Goal: Information Seeking & Learning: Learn about a topic

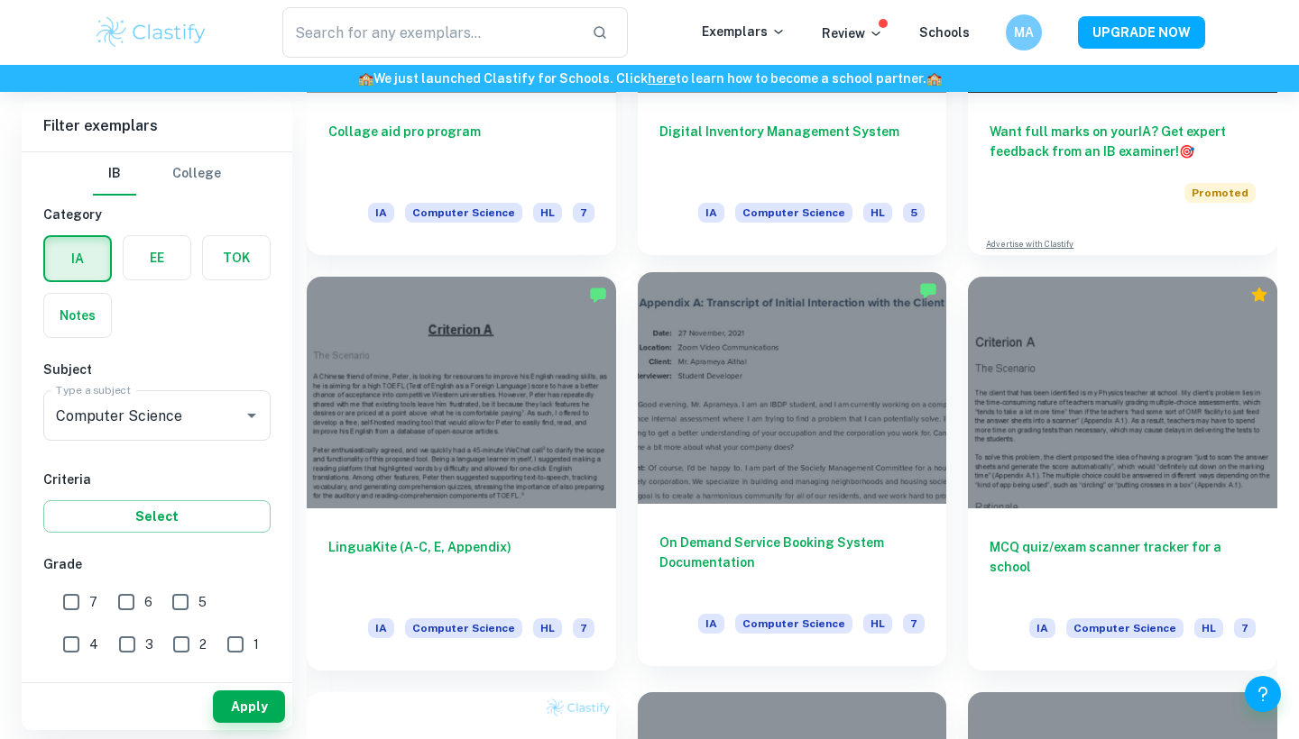
scroll to position [623, 0]
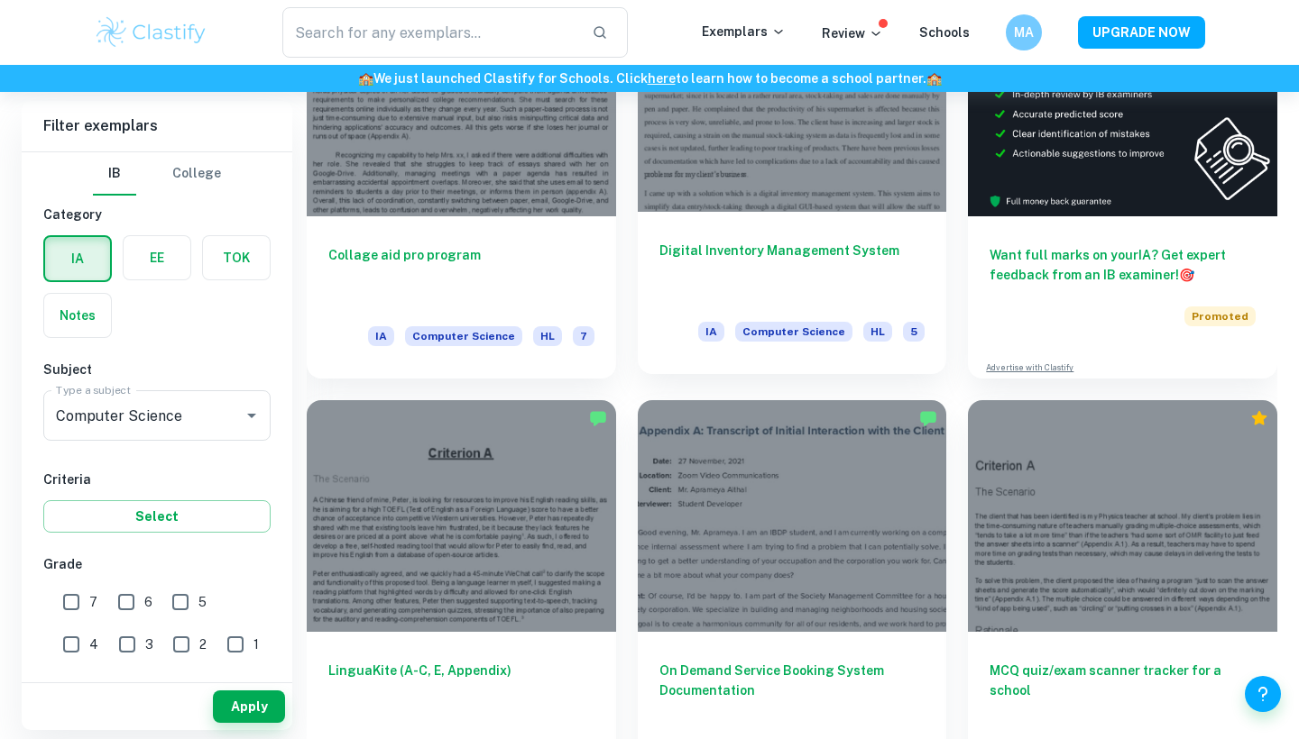
click at [768, 342] on div "IA Computer Science HL 5" at bounding box center [811, 337] width 226 height 31
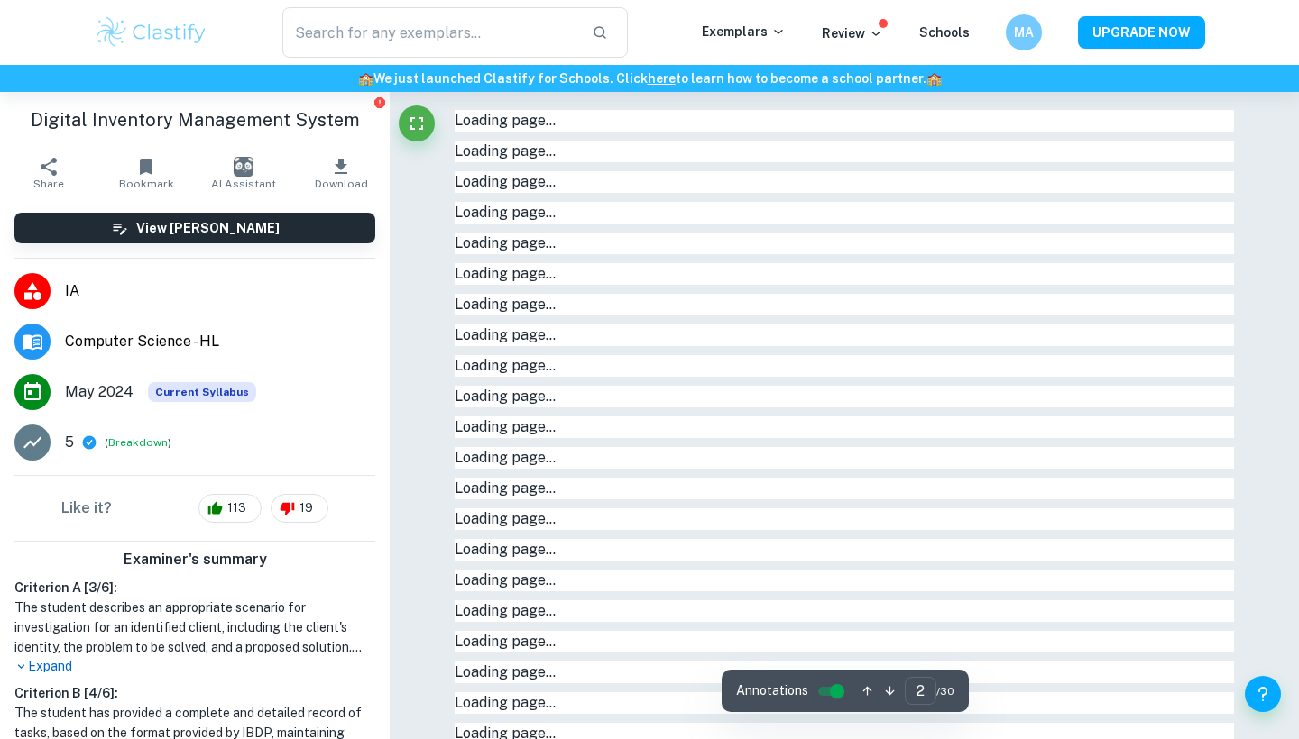
type input "1"
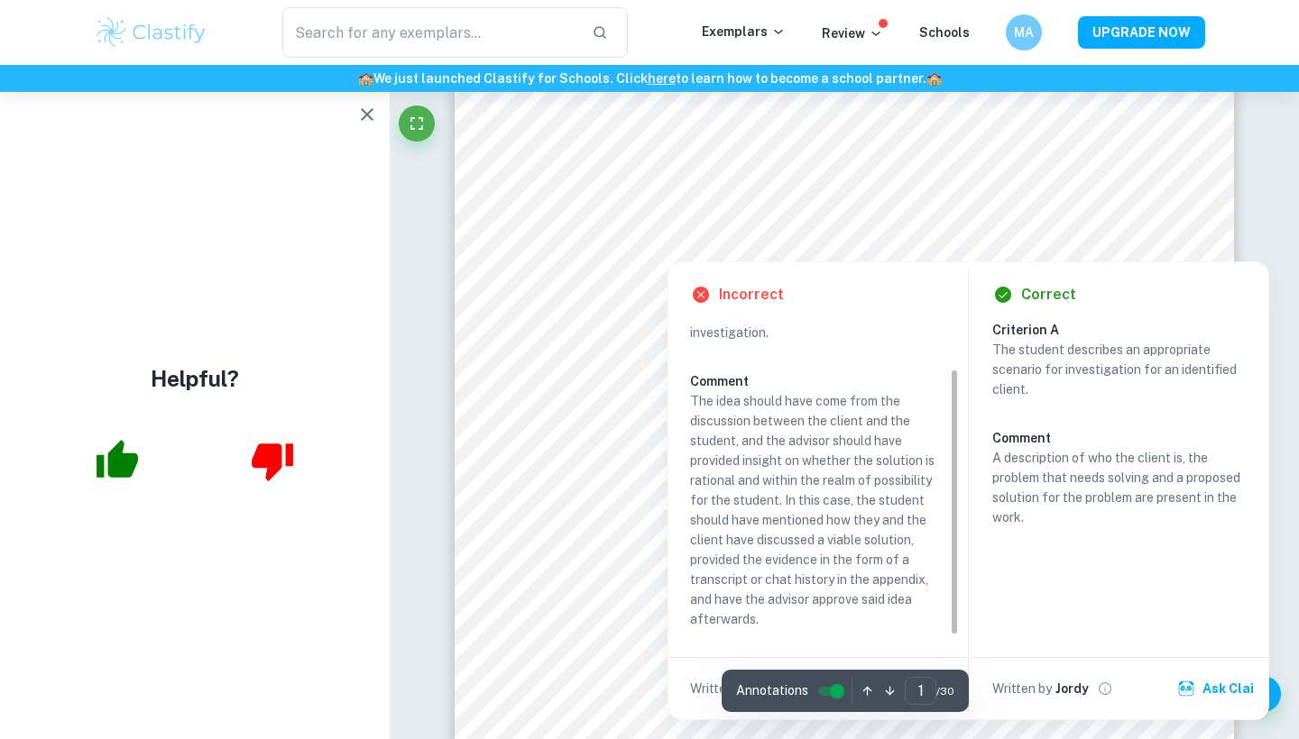
scroll to position [377, 0]
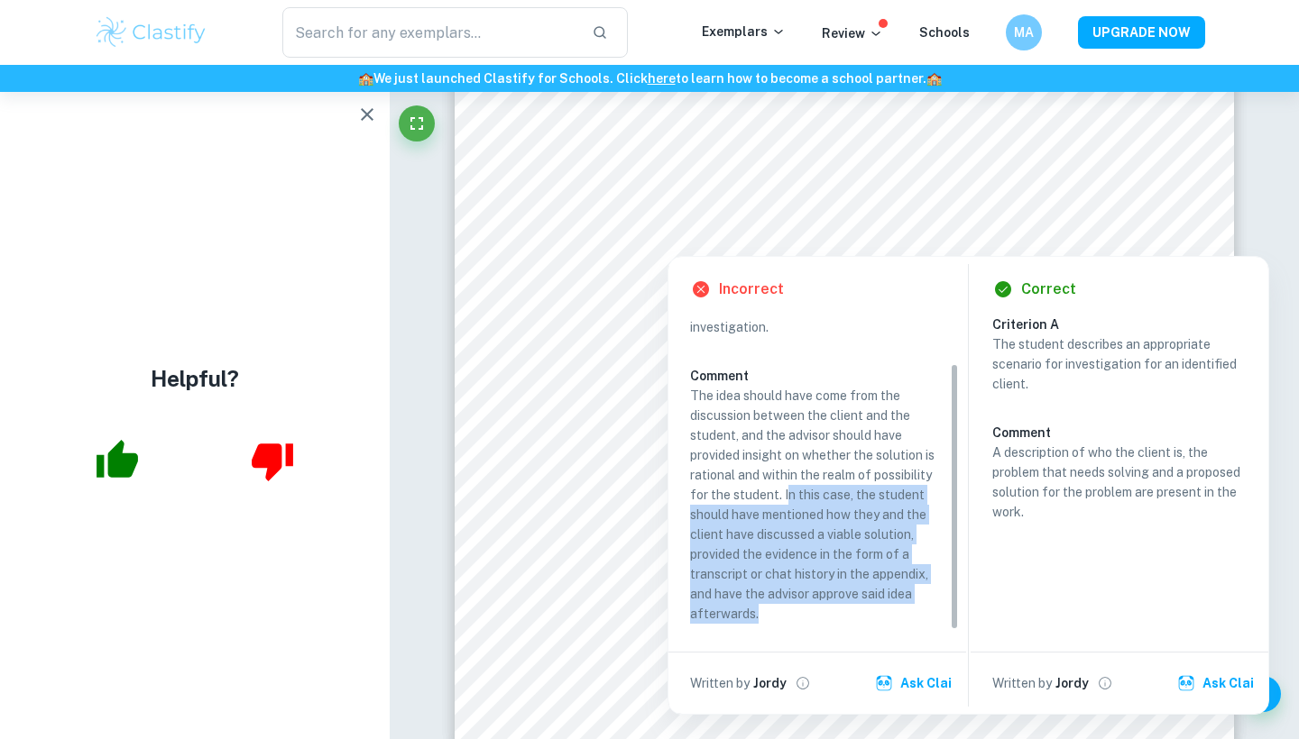
drag, startPoint x: 785, startPoint y: 493, endPoint x: 842, endPoint y: 622, distance: 140.9
click at [842, 622] on p "The idea should have come from the discussion between the client and the studen…" at bounding box center [817, 505] width 254 height 238
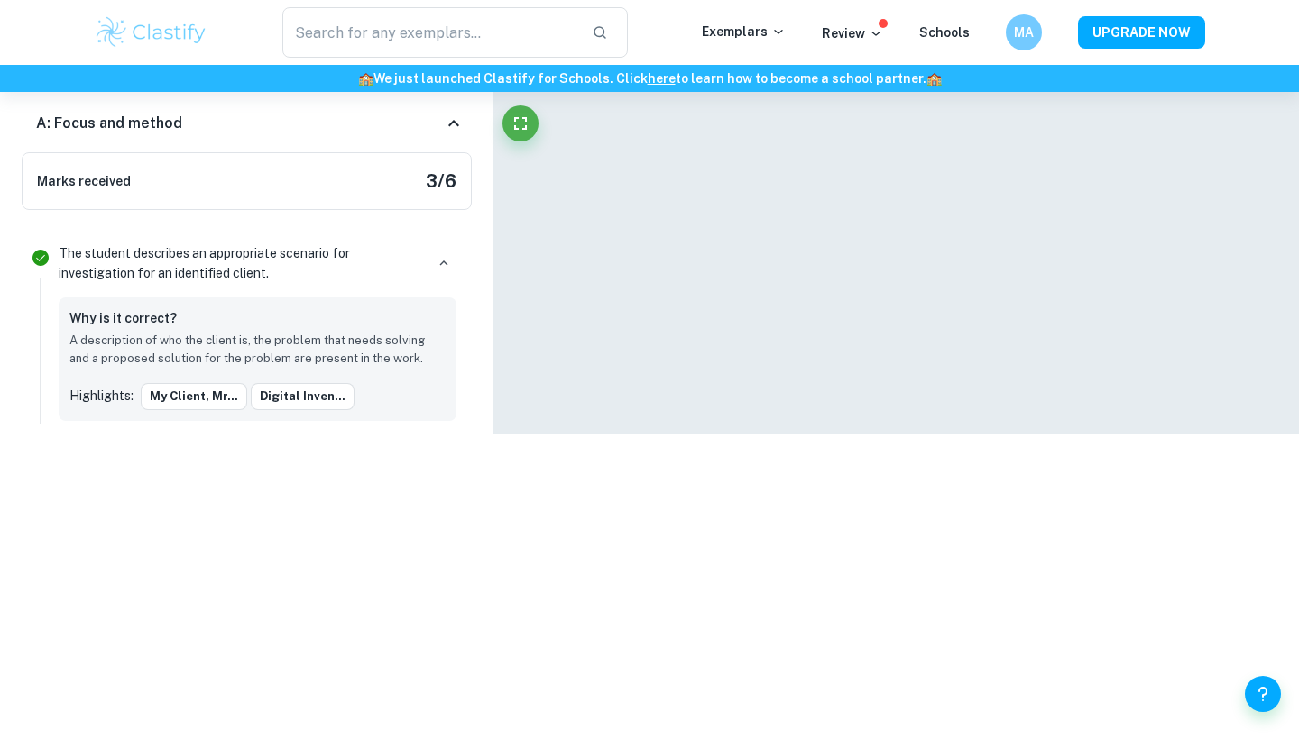
click at [842, 387] on html "We value your privacy We use cookies to enhance your browsing experience, serve…" at bounding box center [649, 16] width 1299 height 739
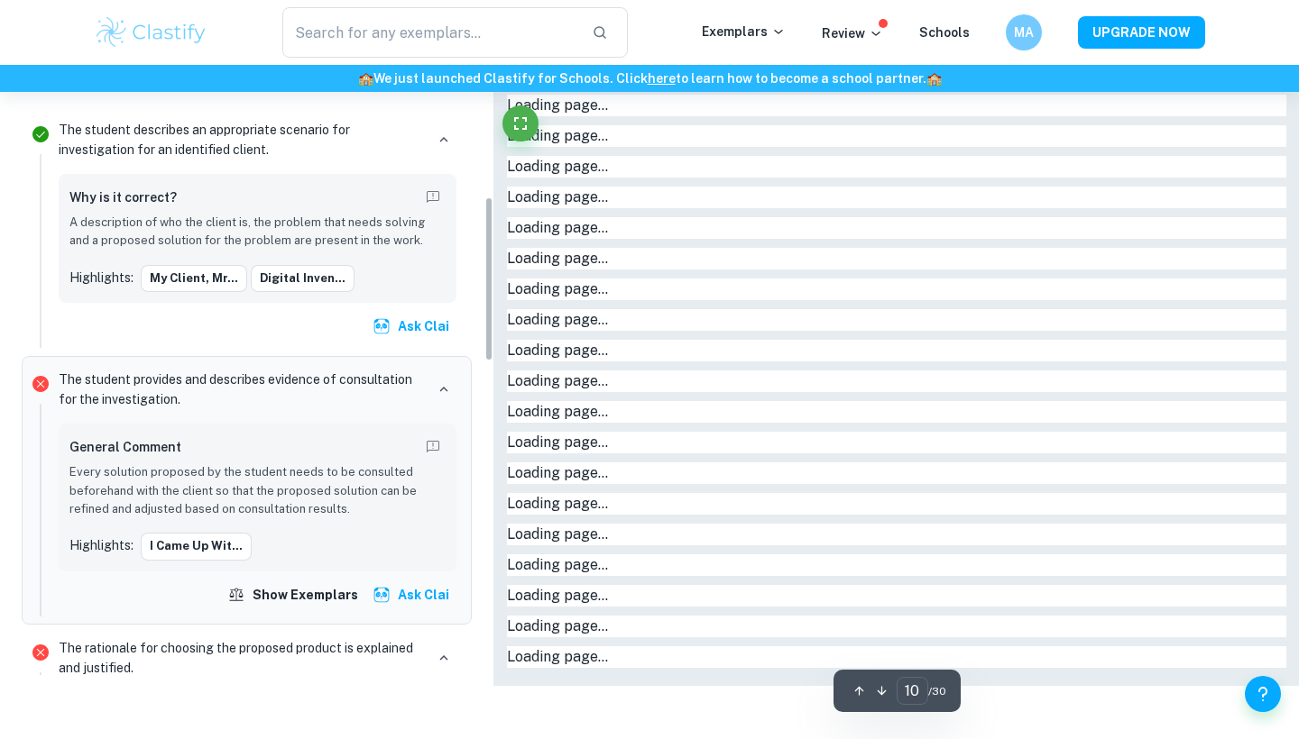
type input "1"
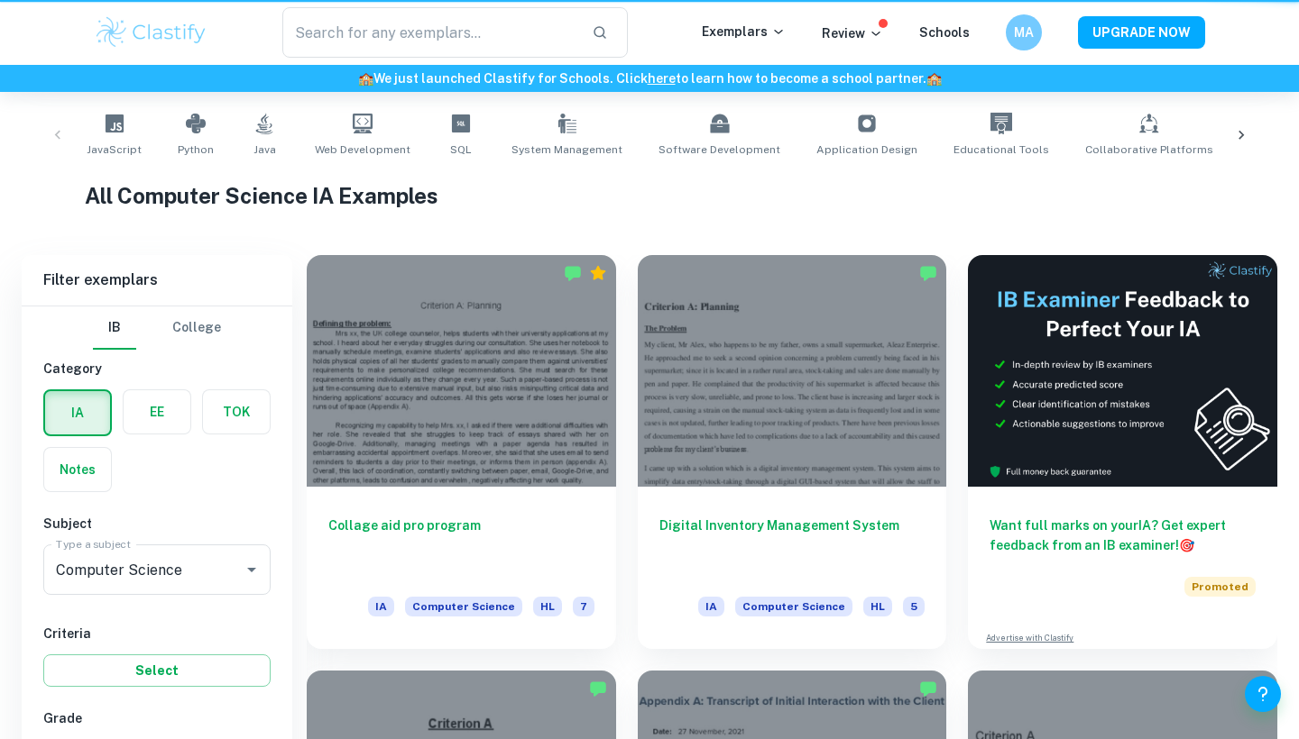
click at [1134, 4] on div "​ Exemplars Review Schools MA UPGRADE NOW" at bounding box center [649, 32] width 1299 height 65
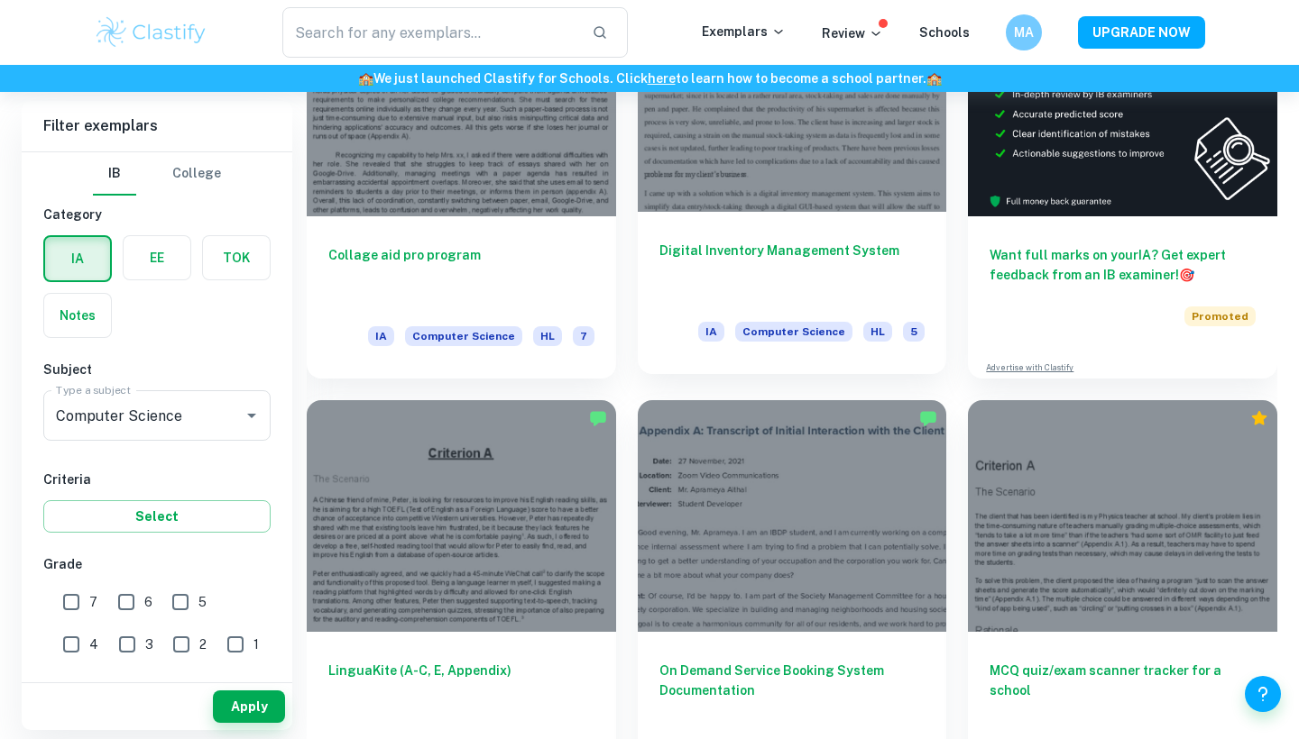
click at [808, 242] on h6 "Digital Inventory Management System" at bounding box center [792, 271] width 266 height 60
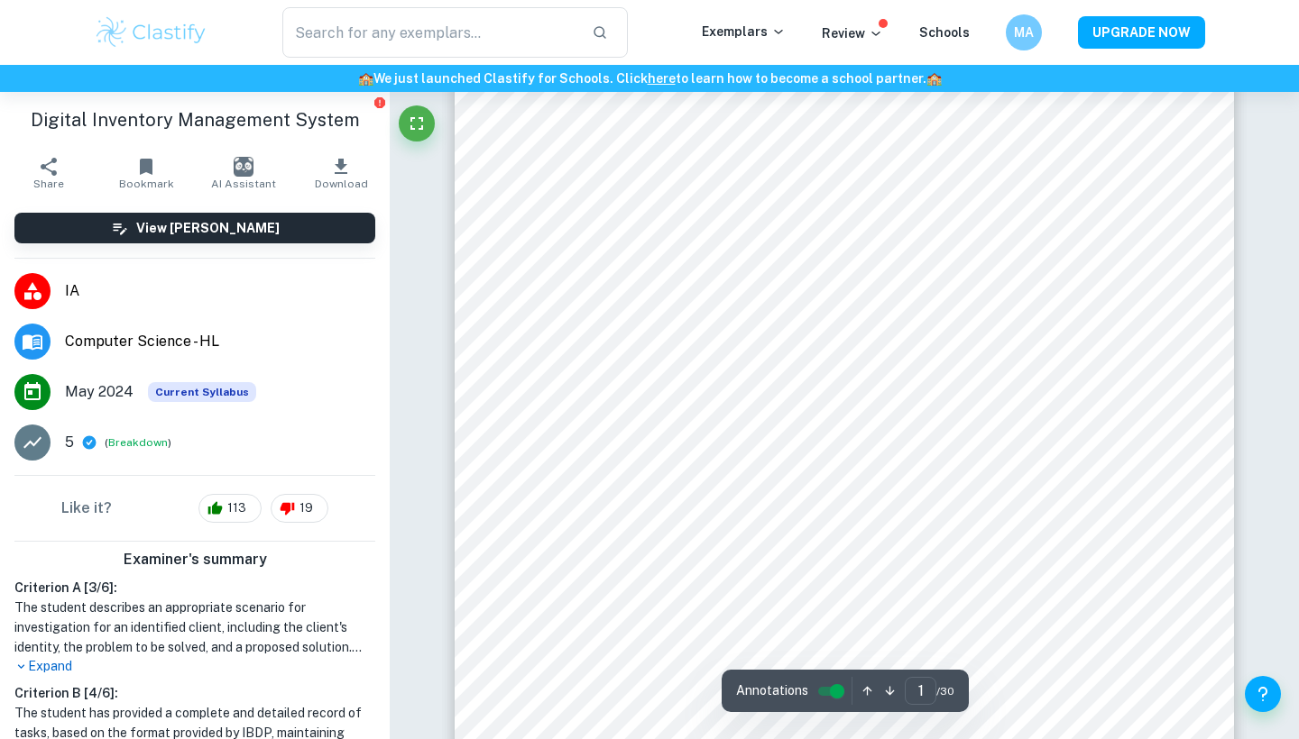
scroll to position [280, 0]
click at [53, 674] on p "Expand" at bounding box center [194, 666] width 361 height 19
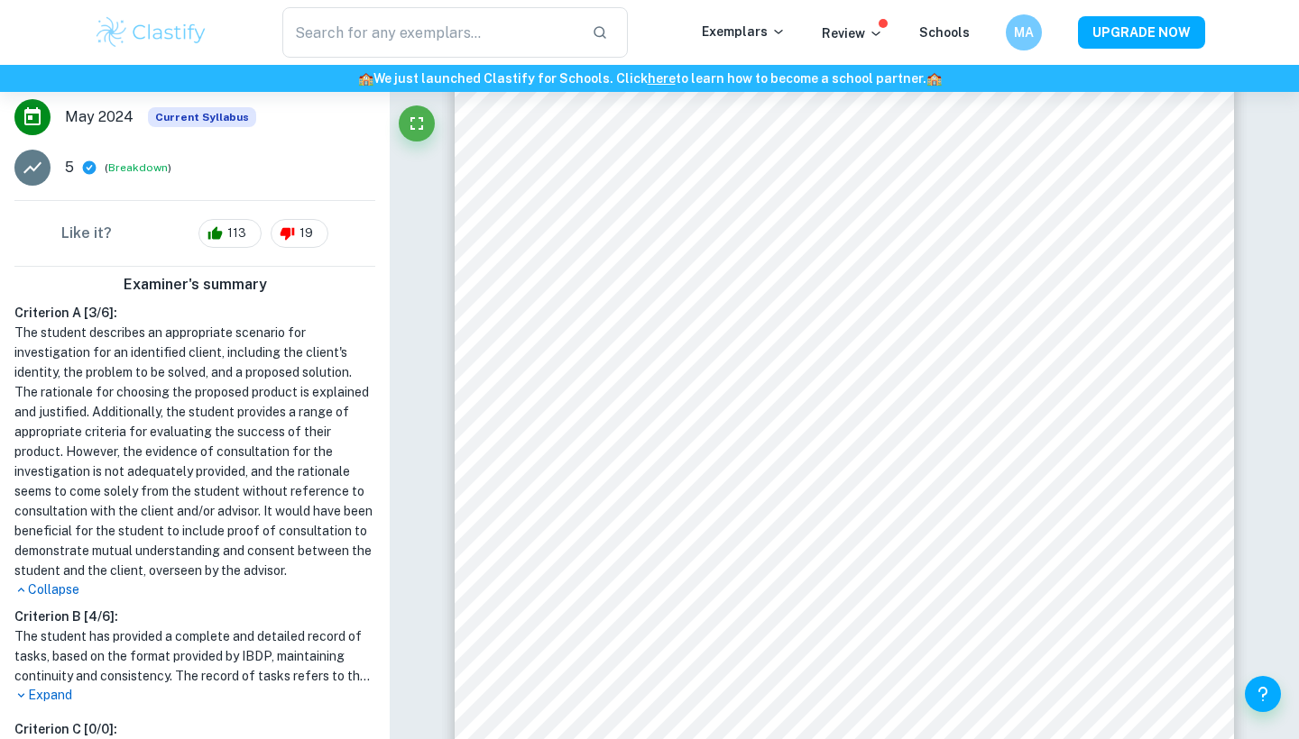
scroll to position [278, 0]
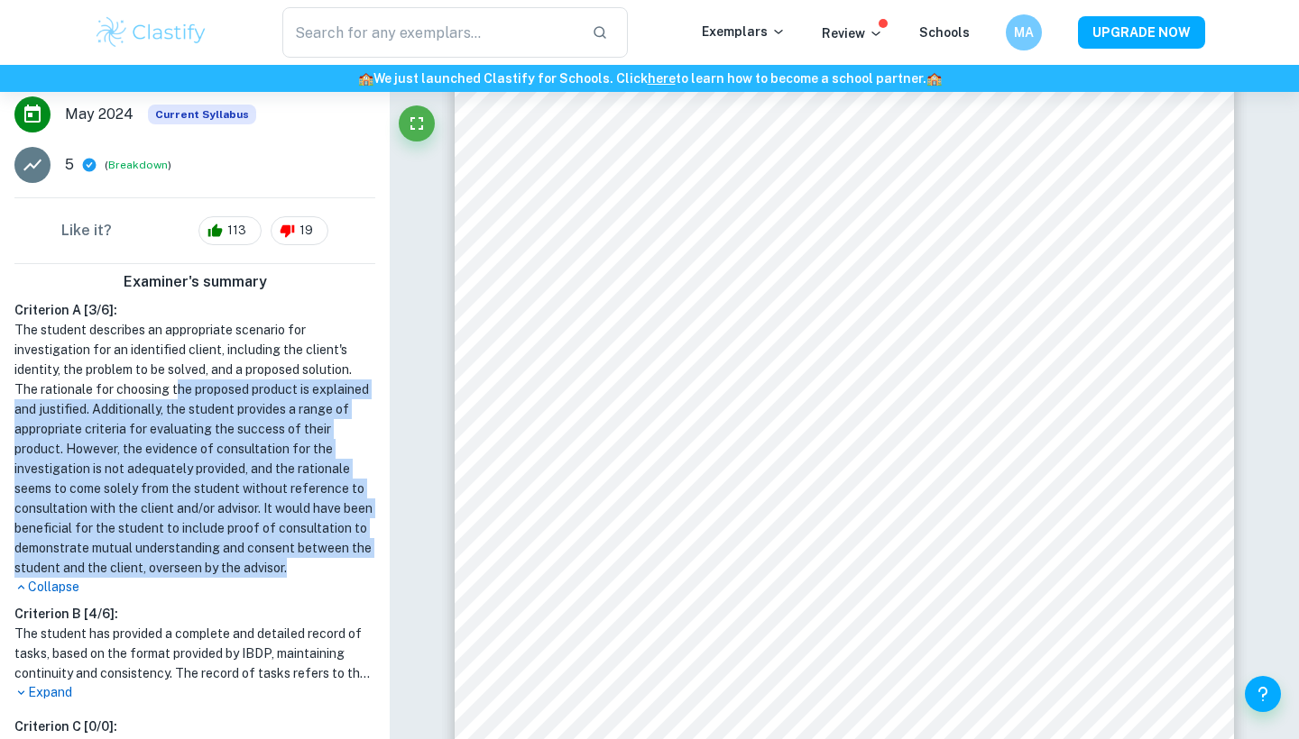
drag, startPoint x: 177, startPoint y: 391, endPoint x: 307, endPoint y: 560, distance: 213.4
click at [307, 560] on h1 "The student describes an appropriate scenario for investigation for an identifi…" at bounding box center [194, 449] width 361 height 258
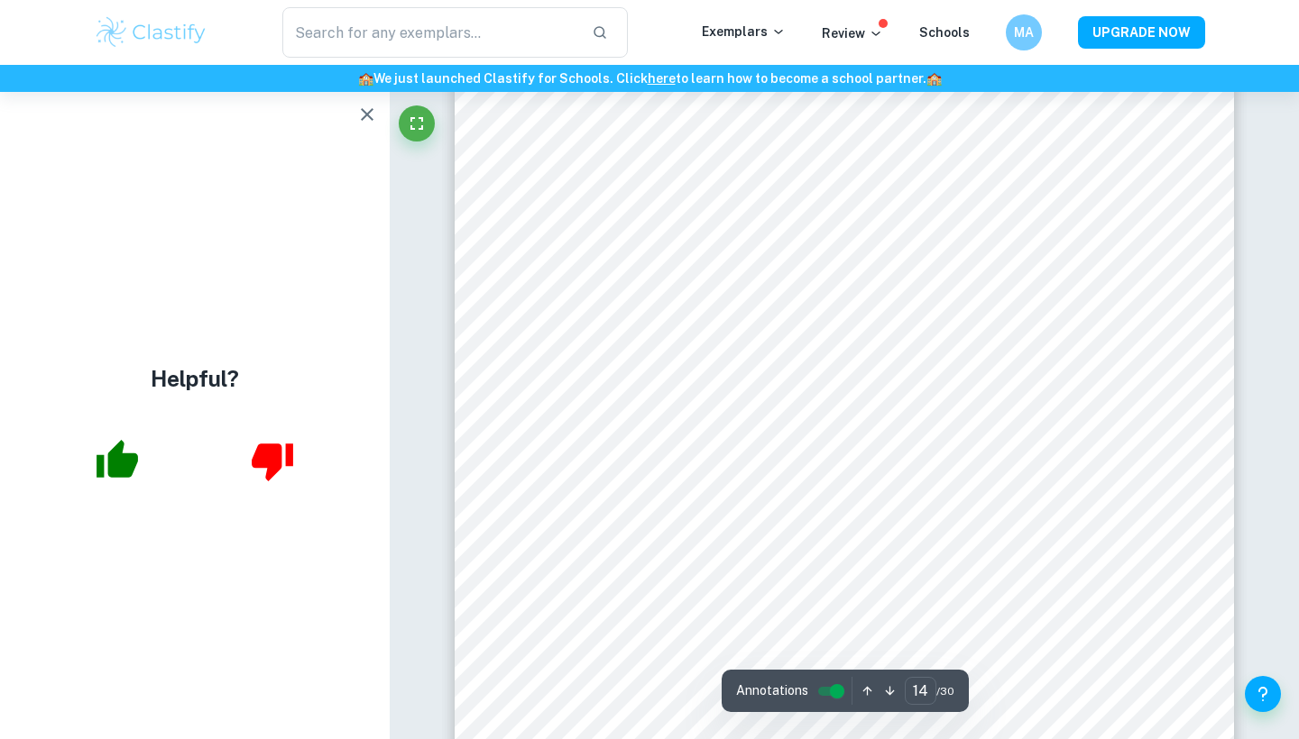
scroll to position [15007, 0]
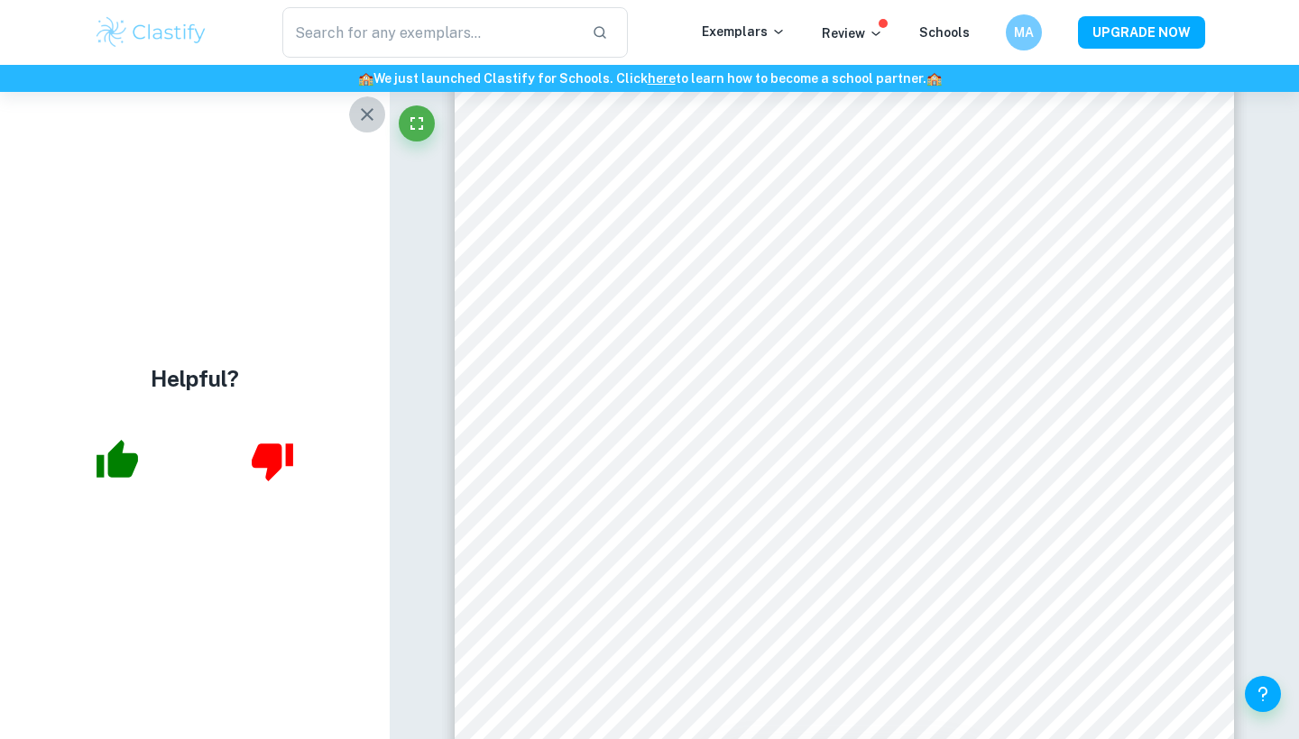
click at [366, 106] on icon "button" at bounding box center [367, 115] width 22 height 22
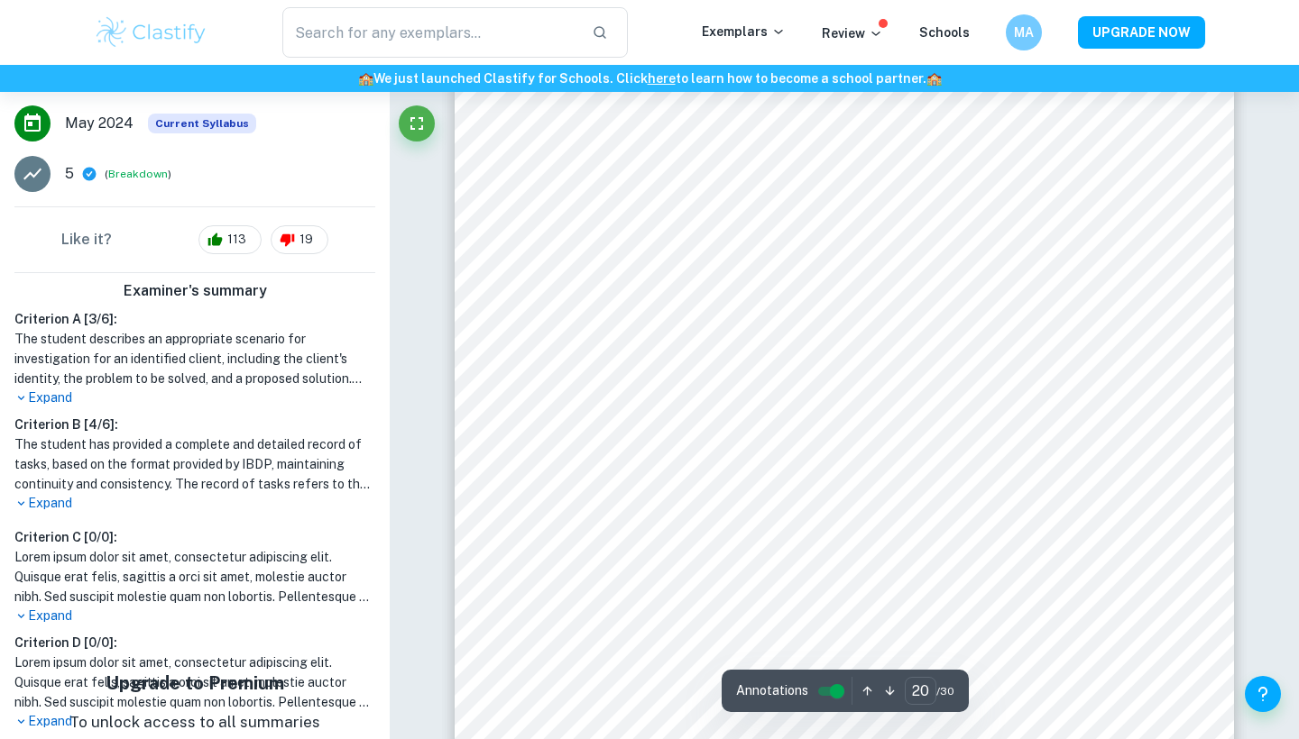
scroll to position [21493, 0]
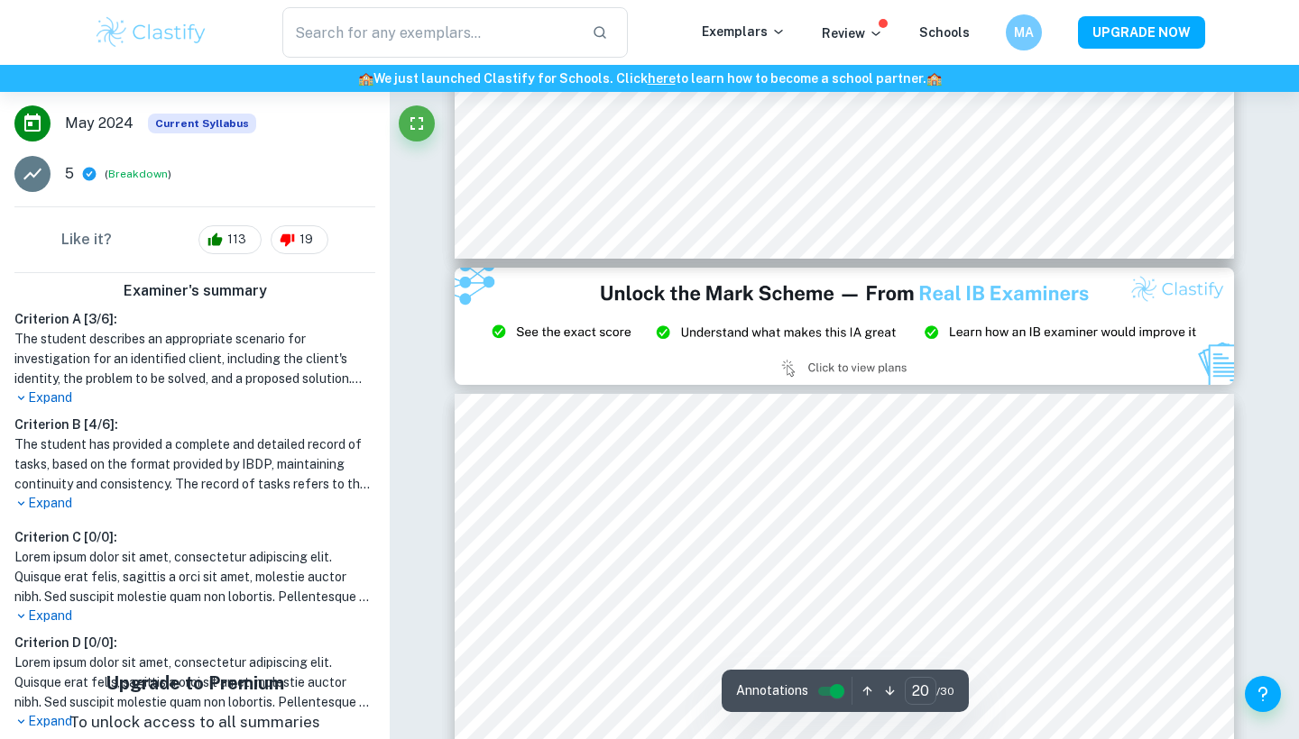
type input "21"
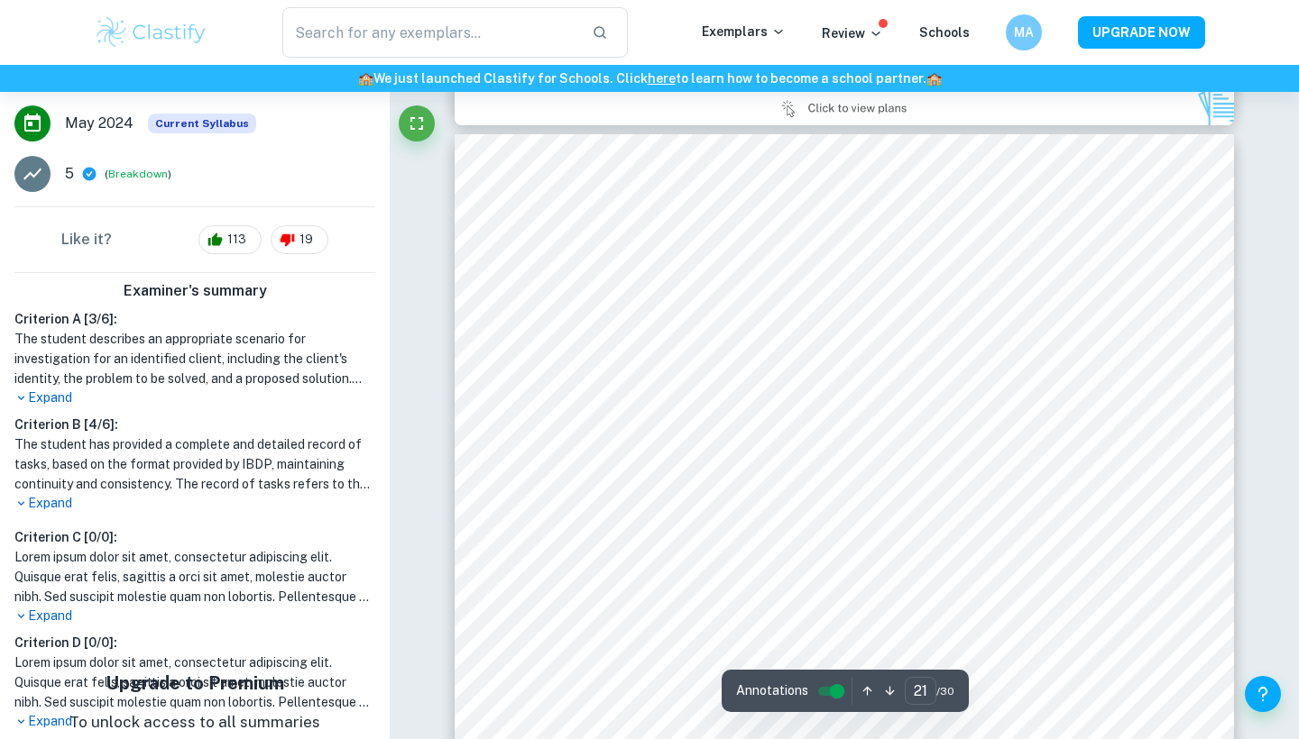
scroll to position [22624, 0]
click at [135, 170] on button "Breakdown" at bounding box center [138, 174] width 60 height 16
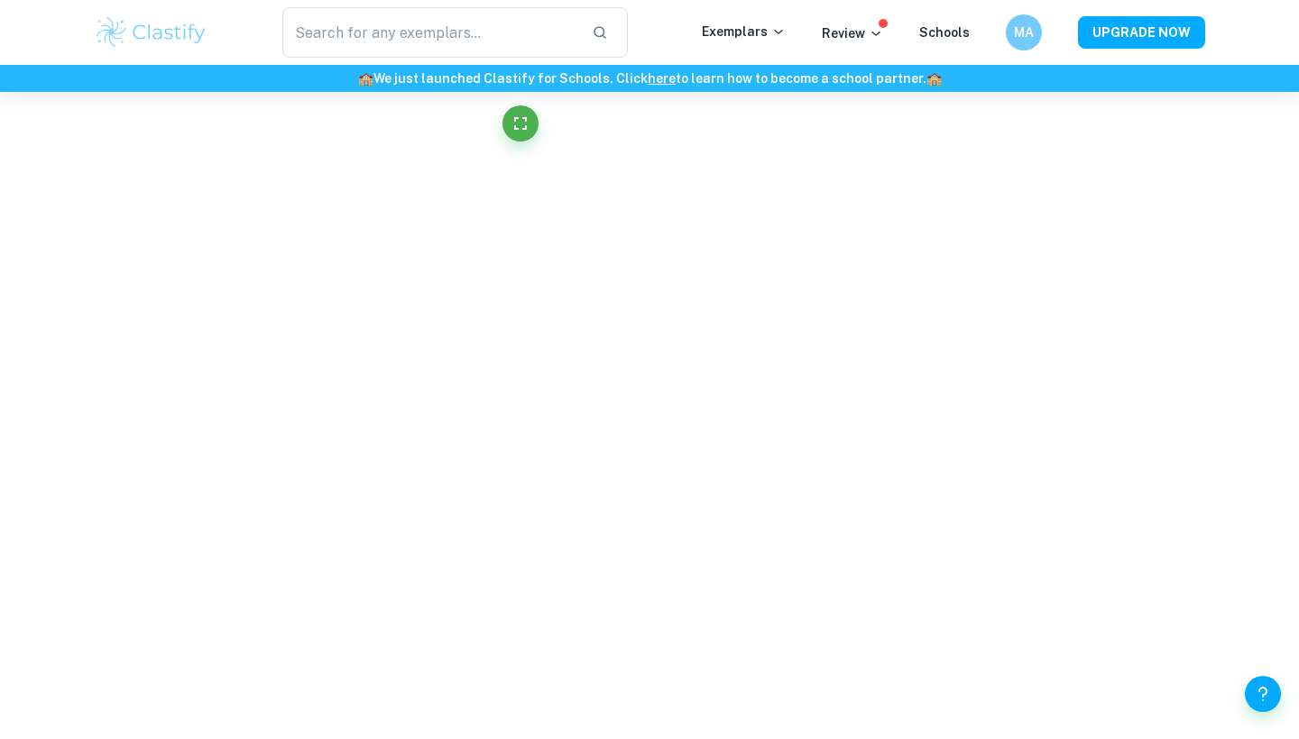
scroll to position [0, 0]
type input "17"
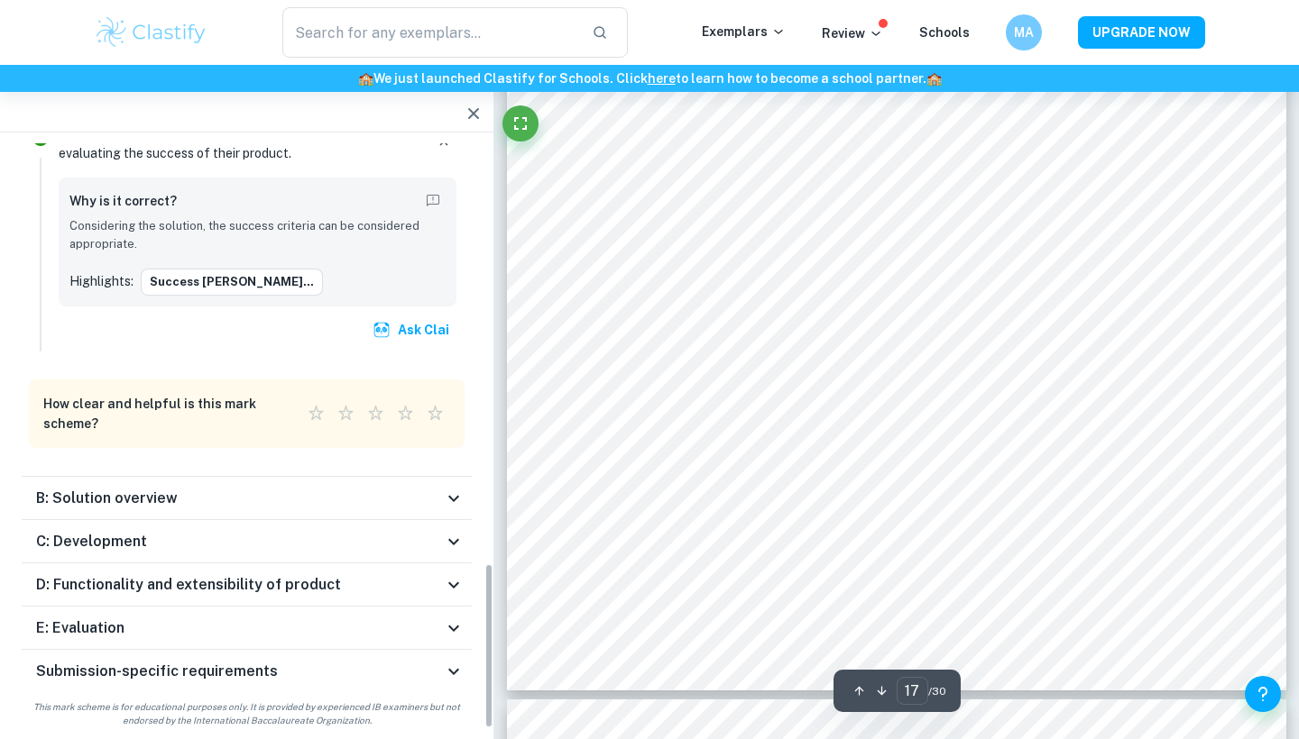
scroll to position [18099, 0]
click at [145, 532] on div "C: Development" at bounding box center [239, 542] width 407 height 22
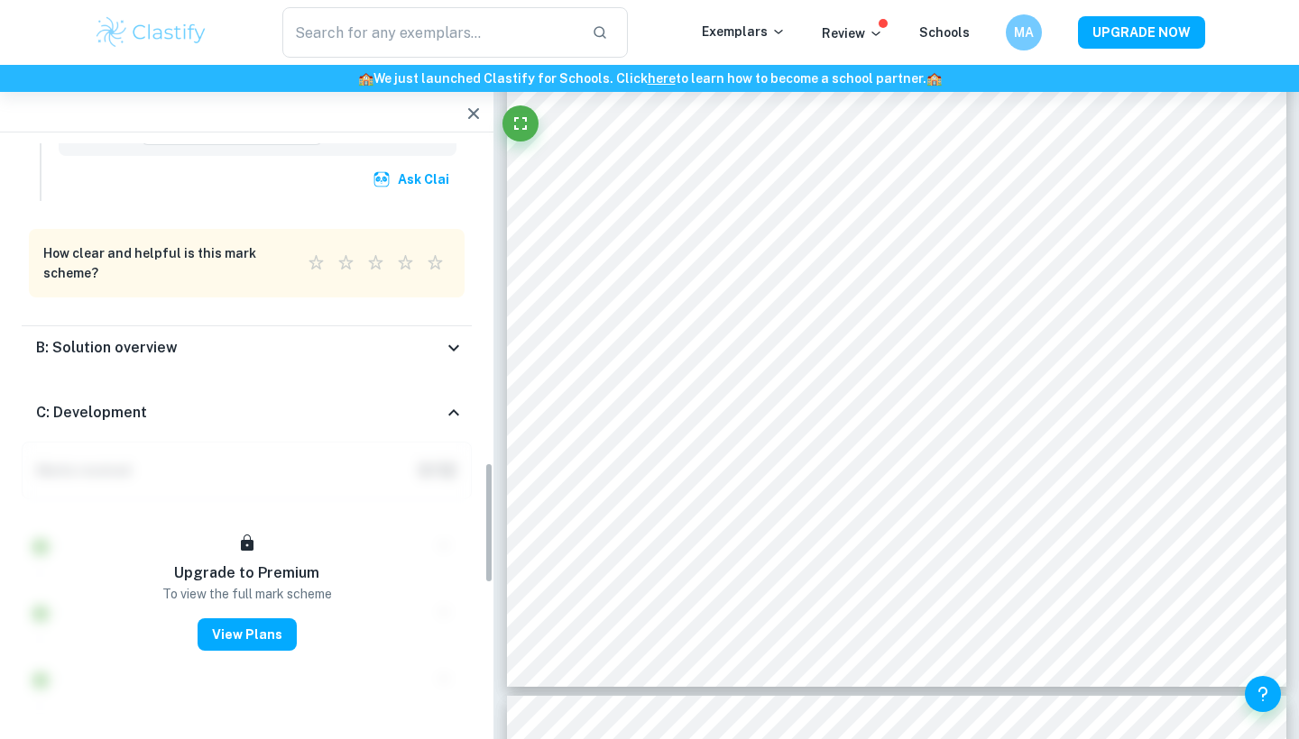
scroll to position [1544, 0]
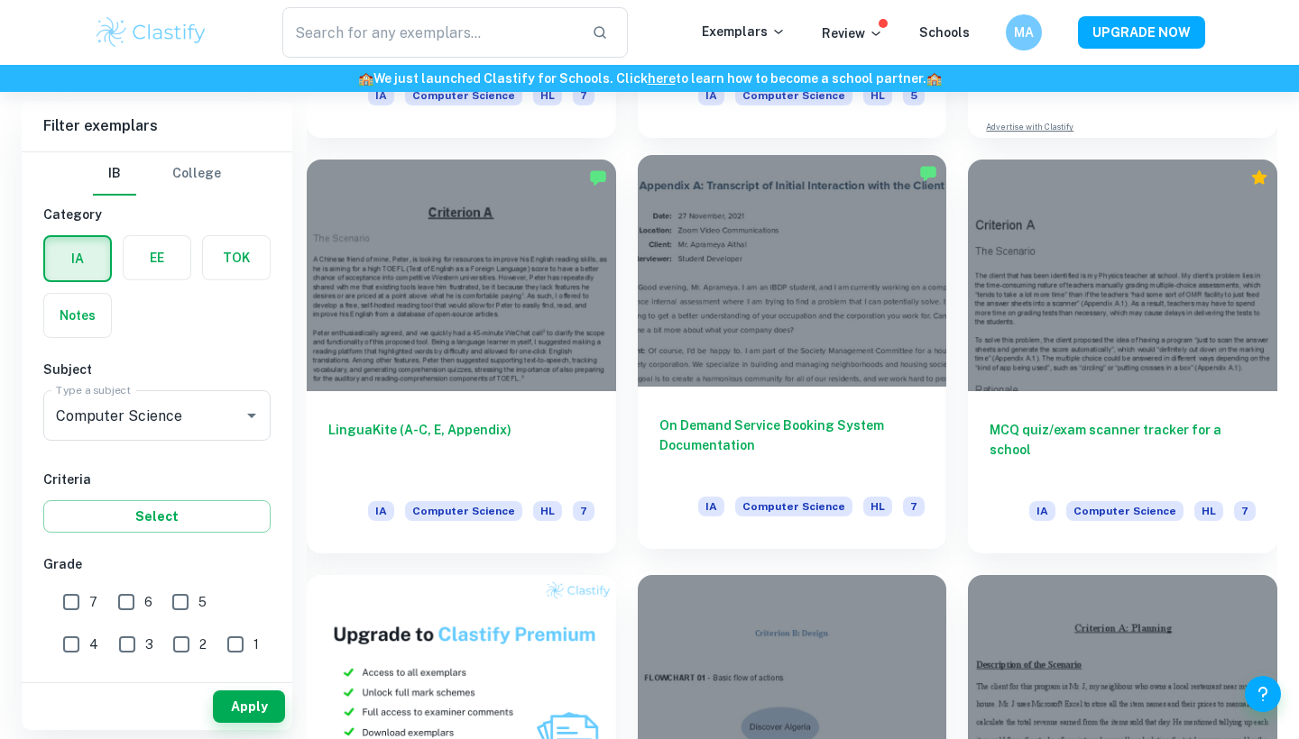
scroll to position [857, 0]
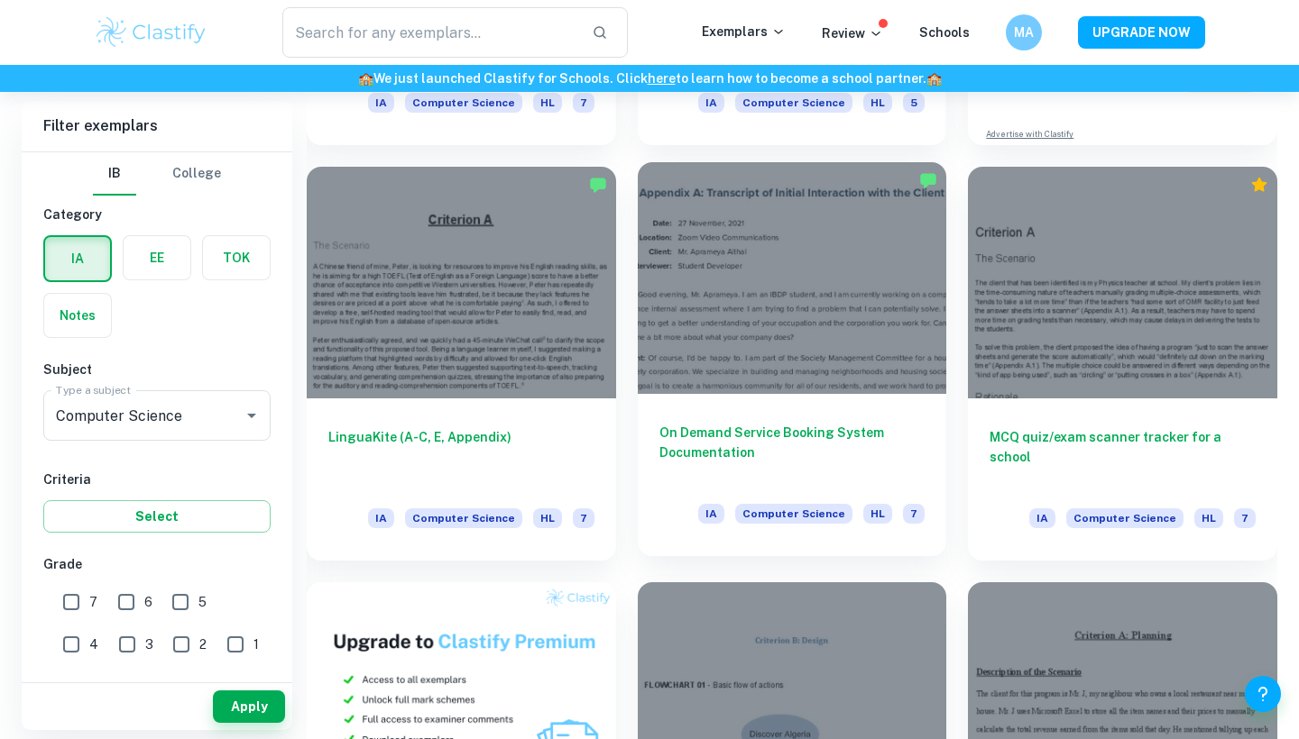
click at [716, 423] on h6 "On Demand Service Booking System Documentation" at bounding box center [792, 453] width 266 height 60
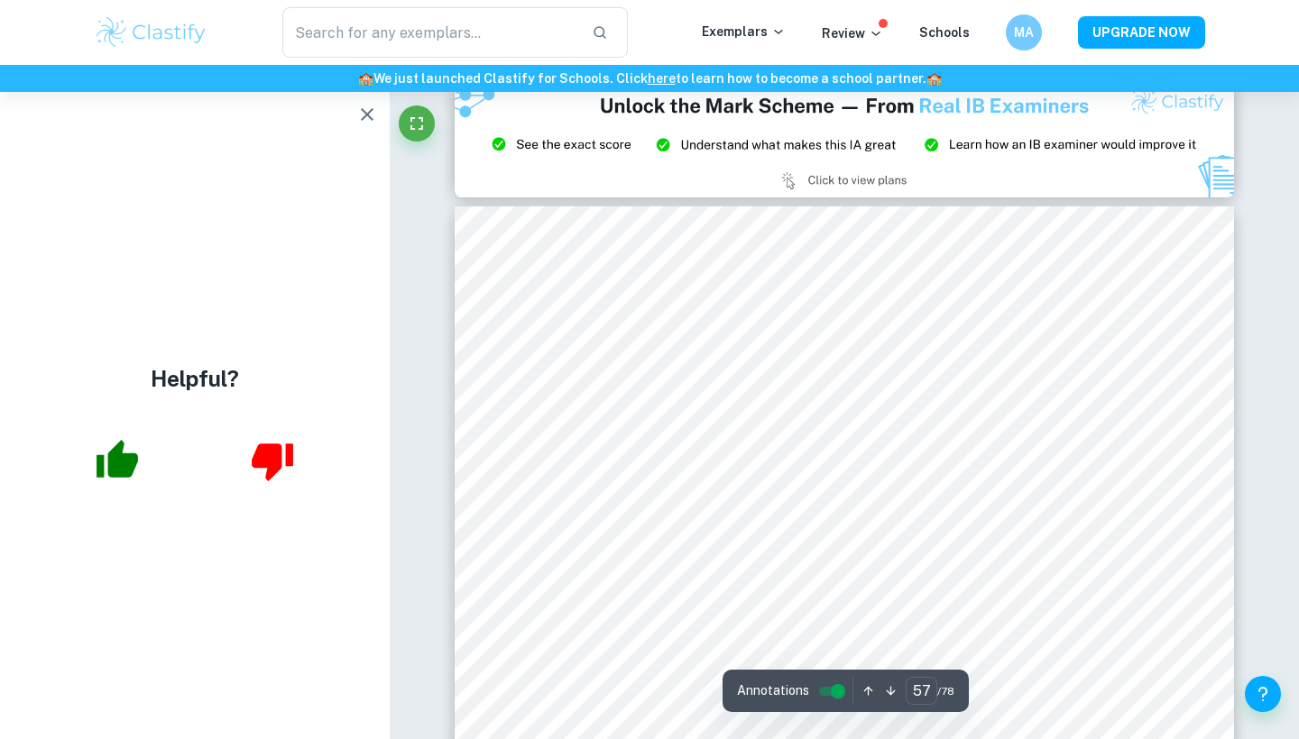
scroll to position [63407, 0]
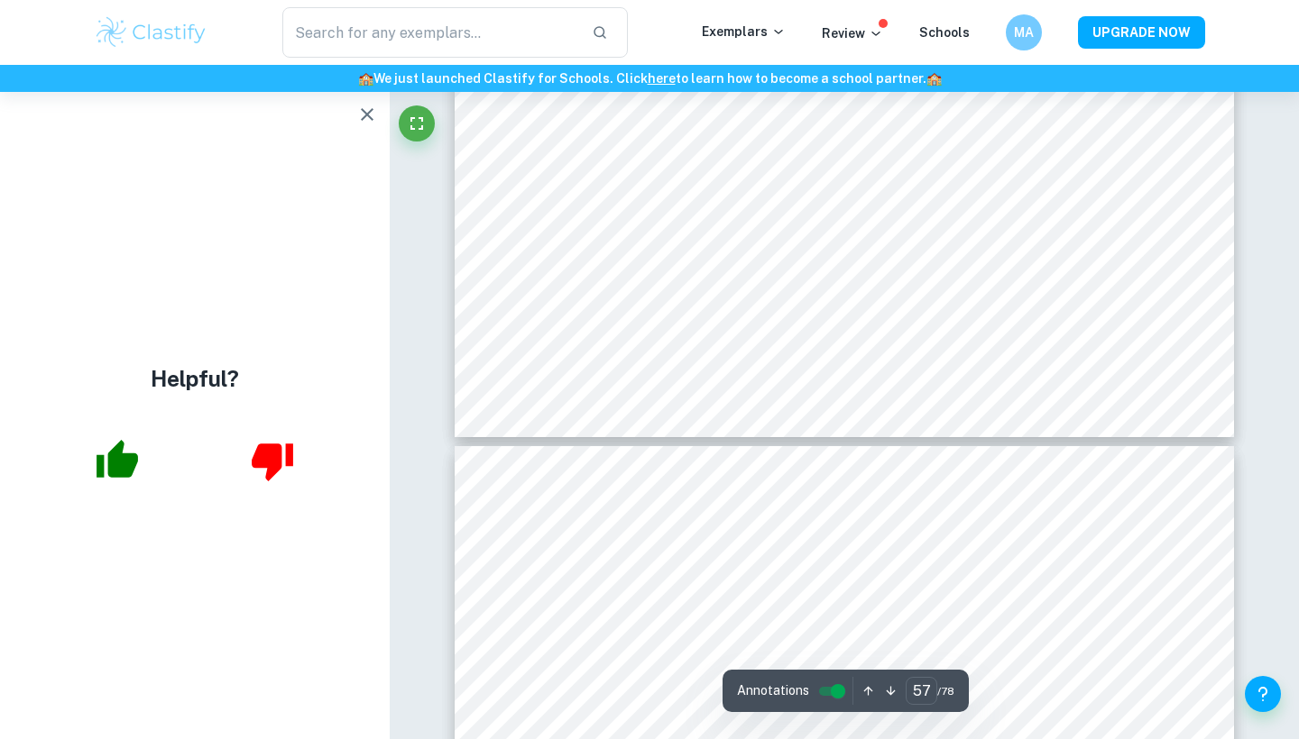
type input "58"
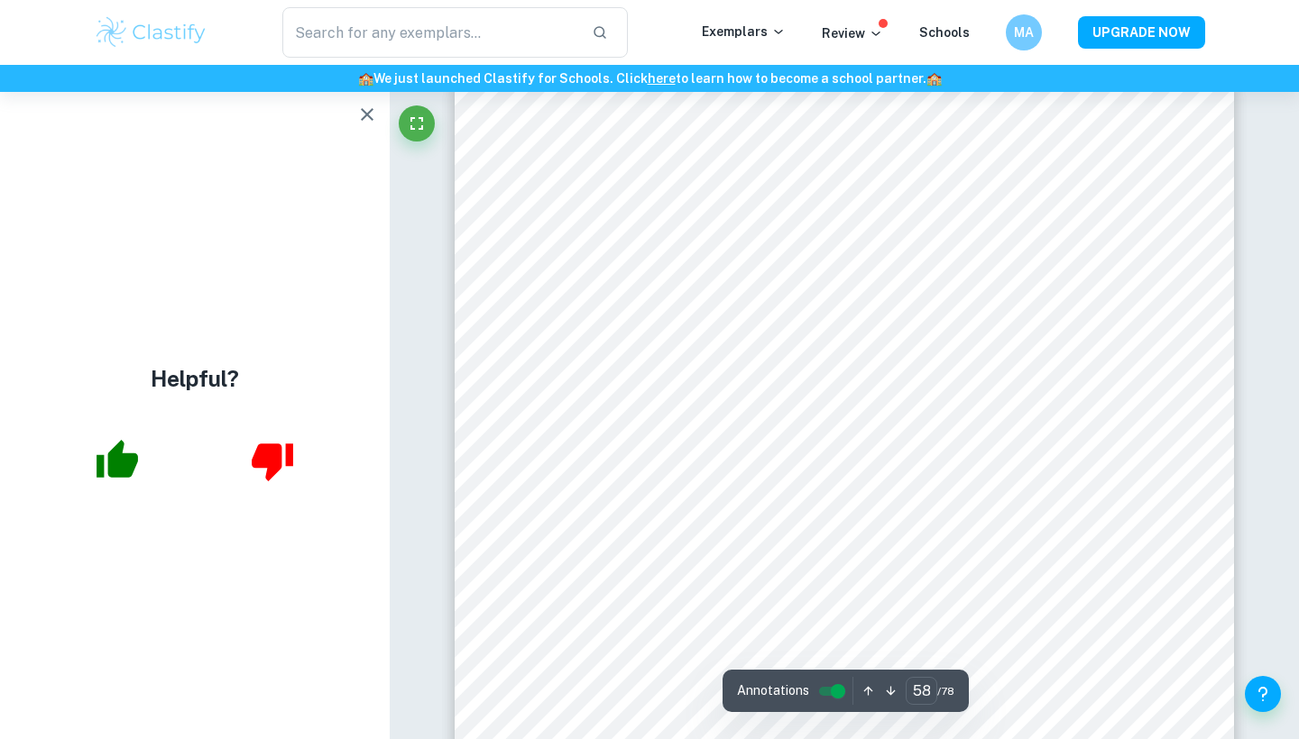
scroll to position [64640, 0]
